Goal: Complete application form

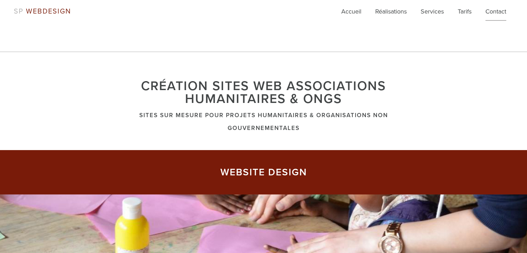
click at [502, 11] on link "Contact" at bounding box center [496, 14] width 21 height 14
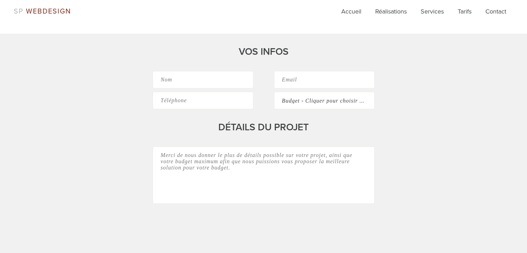
scroll to position [163, 0]
click at [224, 81] on input "text" at bounding box center [203, 80] width 101 height 17
type input "[PERSON_NAME]"
type input "[PERSON_NAME][EMAIL_ADDRESS][DOMAIN_NAME]"
click at [372, 100] on select "Budget - Cliquer pour choisir ... Je ne sais pas €799 à €1999 €2000 à €6000 €60…" at bounding box center [324, 101] width 101 height 17
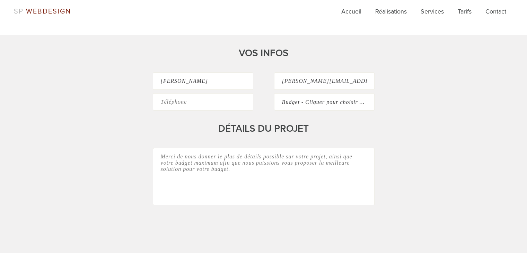
select select "Aucun"
click at [274, 93] on select "Budget - Cliquer pour choisir ... Je ne sais pas €799 à €1999 €2000 à €6000 €60…" at bounding box center [324, 101] width 101 height 17
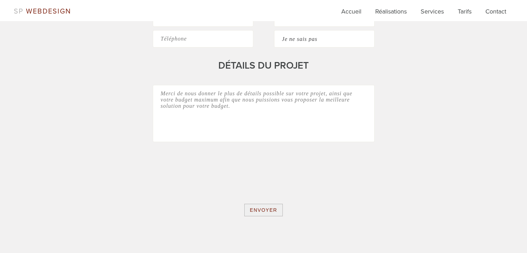
scroll to position [231, 0]
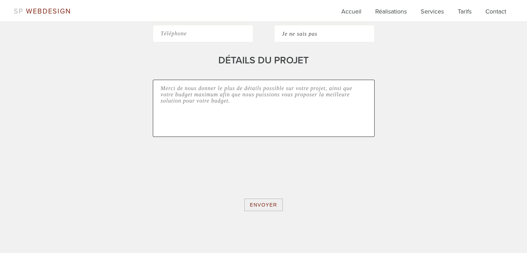
click at [294, 90] on textarea at bounding box center [264, 108] width 222 height 57
click at [248, 92] on textarea at bounding box center [264, 108] width 222 height 57
type textarea "n"
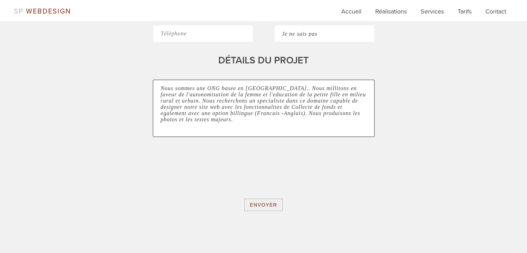
type textarea "Nous sommes une ONG basee en [GEOGRAPHIC_DATA].. Nous millitons en faveur de l'…"
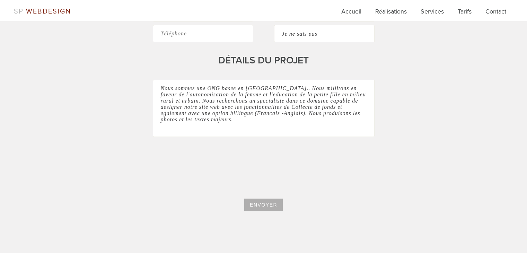
click at [262, 206] on input "Envoyer" at bounding box center [263, 205] width 38 height 12
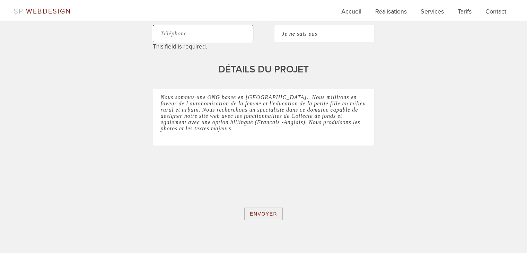
click at [208, 33] on input "text" at bounding box center [203, 33] width 101 height 17
type input "3199614571"
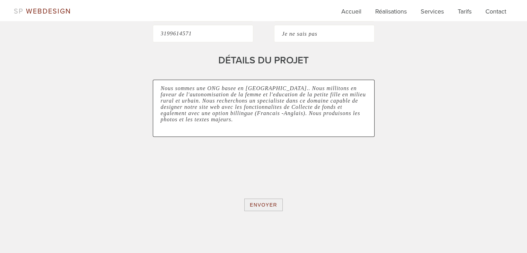
click at [289, 89] on textarea "Nous sommes une ONG basee en [GEOGRAPHIC_DATA].. Nous millitons en faveur de l'…" at bounding box center [264, 108] width 222 height 57
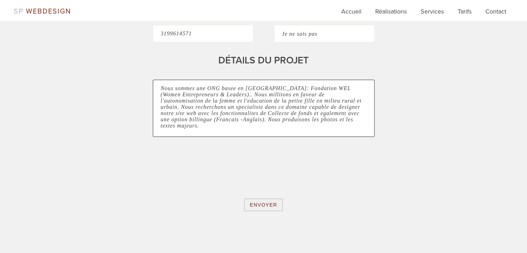
click at [213, 87] on textarea "Nous sommes une ONG basee en [GEOGRAPHIC_DATA]: Fondation WEL (Women Entreprene…" at bounding box center [264, 108] width 222 height 57
click at [241, 89] on textarea "Nous sommes une jeune ONG basee en [GEOGRAPHIC_DATA]: Fondation WEL (Women Entr…" at bounding box center [264, 108] width 222 height 57
type textarea "Nous sommes une jeune ONG locale basee en [GEOGRAPHIC_DATA]: Fondation WEL (Wom…"
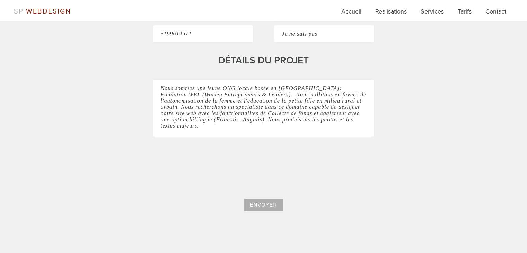
click at [263, 206] on input "Envoyer" at bounding box center [263, 205] width 38 height 12
